Goal: Find specific page/section

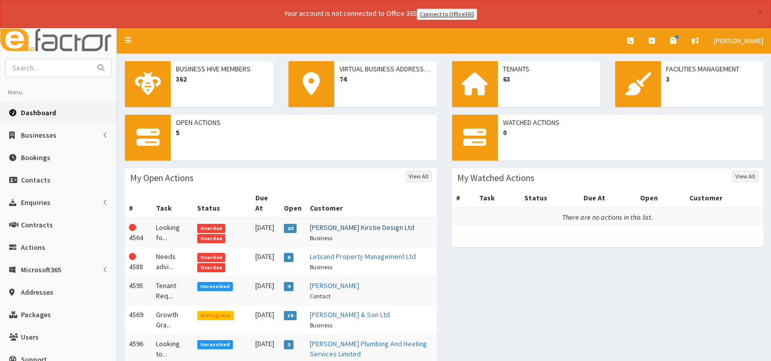
click at [348, 223] on link "[PERSON_NAME] Kirstie Design Ltd" at bounding box center [362, 227] width 104 height 9
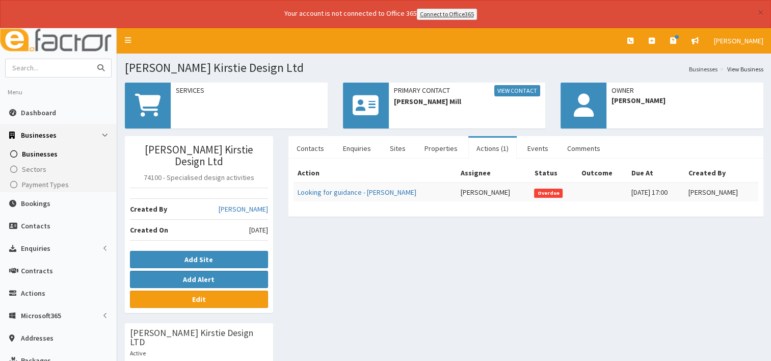
click at [53, 66] on input "text" at bounding box center [49, 68] width 86 height 18
type input "k"
type input "jack standley"
click at [101, 65] on icon "submit" at bounding box center [100, 67] width 7 height 7
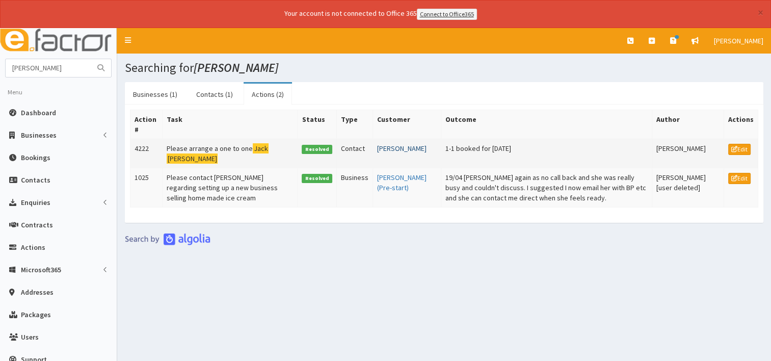
click at [382, 148] on link "Jack Standley" at bounding box center [401, 148] width 49 height 9
click at [383, 145] on link "Jack Standley" at bounding box center [401, 148] width 49 height 9
